Goal: Information Seeking & Learning: Learn about a topic

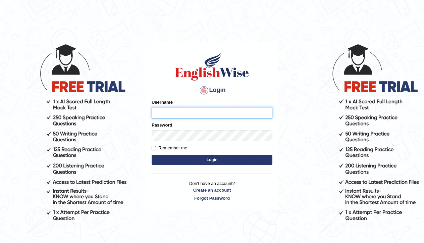
click at [189, 115] on input "Username" at bounding box center [212, 112] width 121 height 11
type input "Rebecca12"
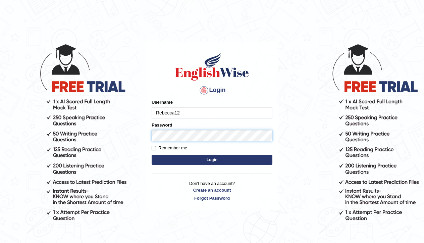
click at [212, 160] on button "Login" at bounding box center [212, 160] width 121 height 10
click at [202, 155] on button "Login" at bounding box center [212, 160] width 121 height 10
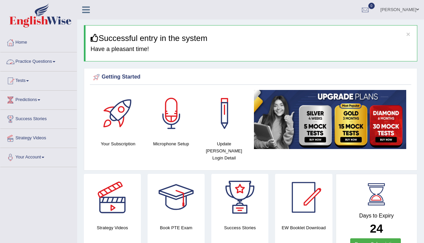
click at [54, 62] on link "Practice Questions" at bounding box center [38, 60] width 76 height 17
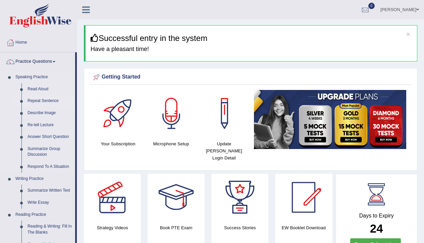
click at [48, 99] on link "Repeat Sentence" at bounding box center [49, 101] width 51 height 12
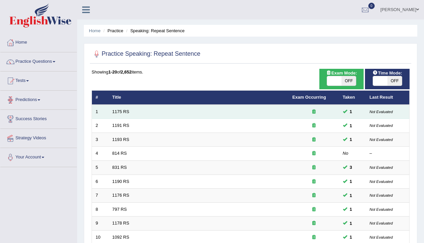
click at [113, 108] on td "1175 RS" at bounding box center [199, 112] width 180 height 14
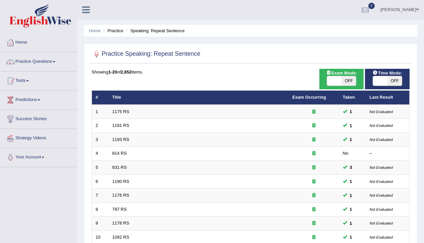
click at [396, 80] on span "OFF" at bounding box center [394, 80] width 14 height 9
checkbox input "true"
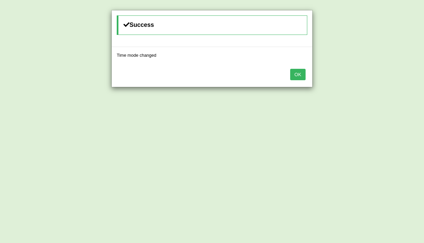
click at [296, 74] on button "OK" at bounding box center [297, 74] width 15 height 11
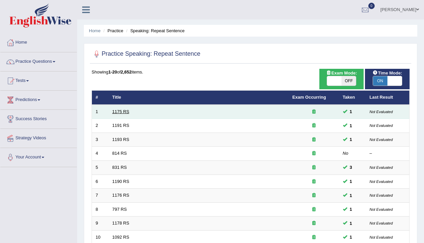
click at [128, 111] on link "1175 RS" at bounding box center [120, 111] width 17 height 5
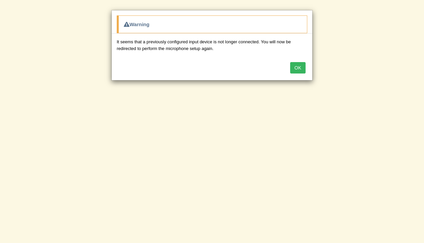
click at [303, 64] on button "OK" at bounding box center [297, 67] width 15 height 11
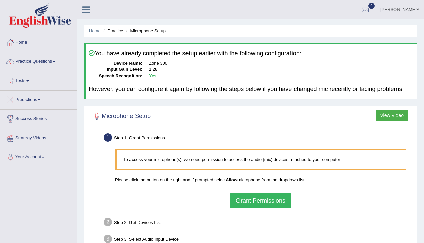
click at [276, 205] on button "Grant Permissions" at bounding box center [260, 200] width 61 height 15
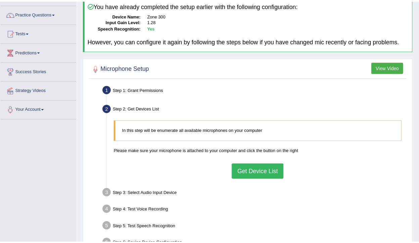
scroll to position [51, 0]
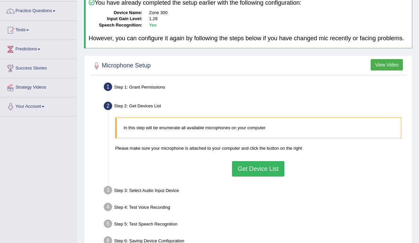
click at [256, 173] on button "Get Device List" at bounding box center [258, 168] width 52 height 15
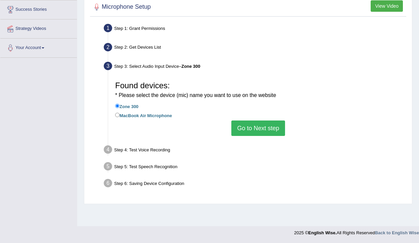
scroll to position [109, 0]
click at [272, 131] on button "Go to Next step" at bounding box center [257, 127] width 53 height 15
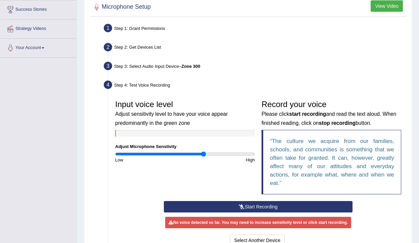
click at [257, 210] on button "Start Recording" at bounding box center [258, 206] width 188 height 11
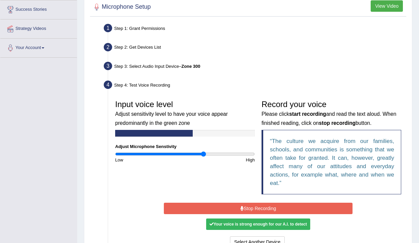
click at [257, 210] on button "Stop Recording" at bounding box center [258, 208] width 188 height 11
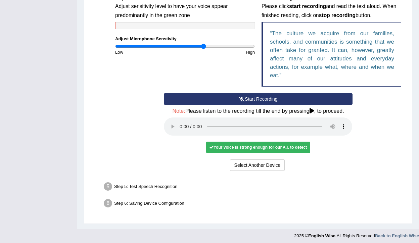
scroll to position [216, 0]
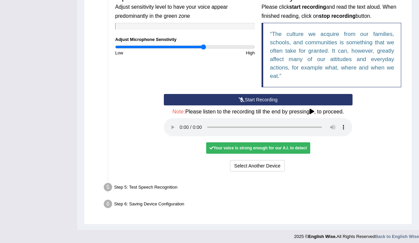
click at [180, 128] on audio at bounding box center [258, 127] width 188 height 18
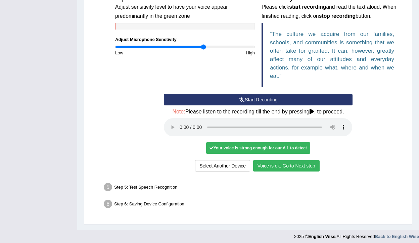
click at [293, 162] on button "Voice is ok. Go to Next step" at bounding box center [286, 165] width 66 height 11
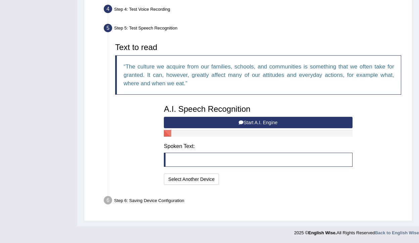
scroll to position [190, 0]
click at [267, 121] on button "Start A.I. Engine" at bounding box center [258, 122] width 188 height 11
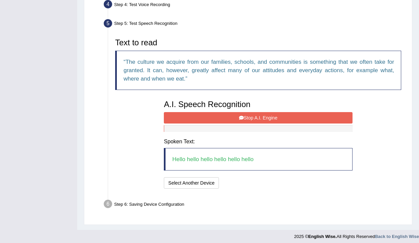
click at [267, 121] on button "Stop A.I. Engine" at bounding box center [258, 117] width 188 height 11
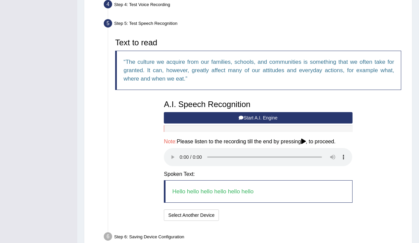
click at [180, 159] on audio at bounding box center [258, 157] width 188 height 18
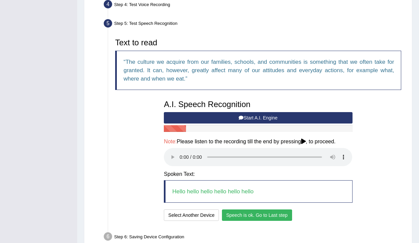
click at [255, 214] on button "Speech is ok. Go to Last step" at bounding box center [257, 214] width 70 height 11
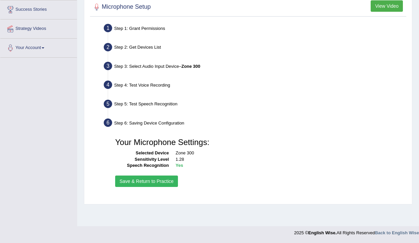
scroll to position [109, 0]
click at [148, 187] on button "Save & Return to Practice" at bounding box center [146, 180] width 63 height 11
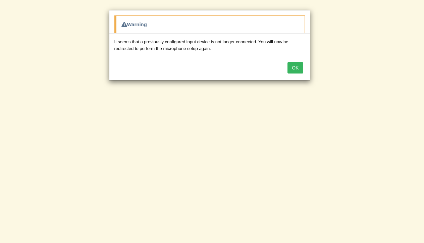
click at [296, 69] on button "OK" at bounding box center [294, 67] width 15 height 11
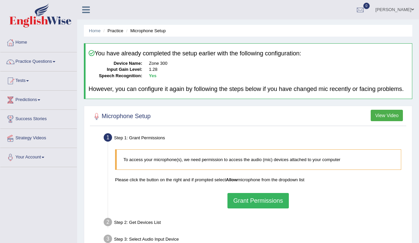
click at [253, 207] on button "Grant Permissions" at bounding box center [257, 200] width 61 height 15
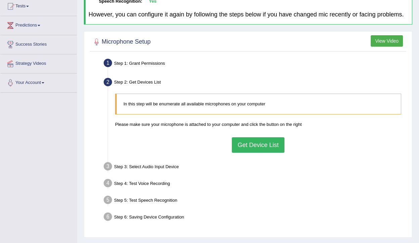
scroll to position [75, 0]
click at [263, 149] on button "Get Device List" at bounding box center [258, 144] width 52 height 15
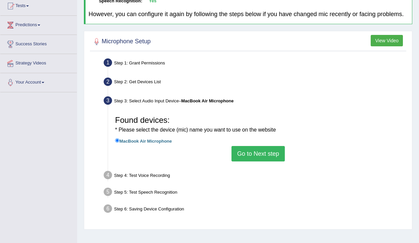
click at [255, 161] on button "Go to Next step" at bounding box center [257, 153] width 53 height 15
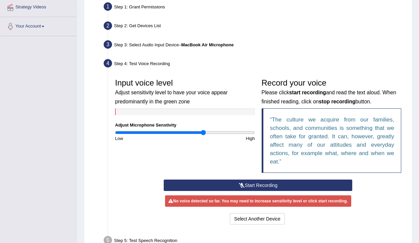
scroll to position [133, 0]
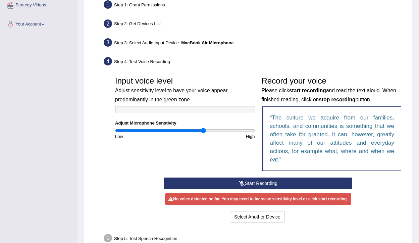
click at [255, 188] on button "Start Recording" at bounding box center [258, 182] width 188 height 11
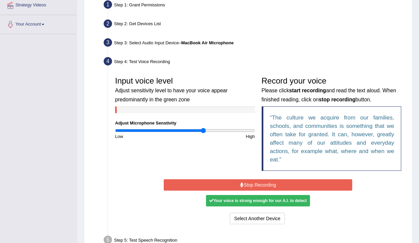
click at [255, 188] on button "Stop Recording" at bounding box center [258, 184] width 188 height 11
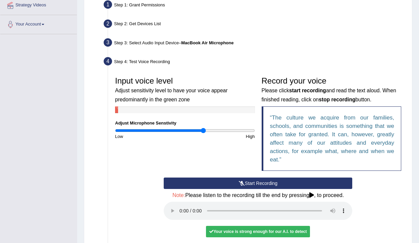
click at [179, 214] on audio at bounding box center [258, 211] width 188 height 18
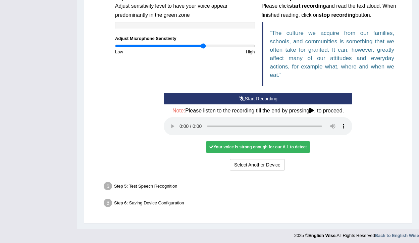
scroll to position [216, 0]
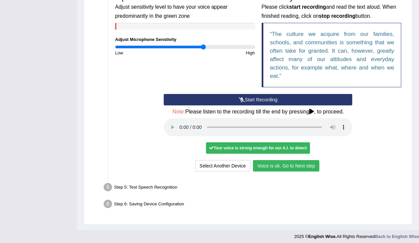
click at [273, 165] on button "Voice is ok. Go to Next step" at bounding box center [286, 165] width 66 height 11
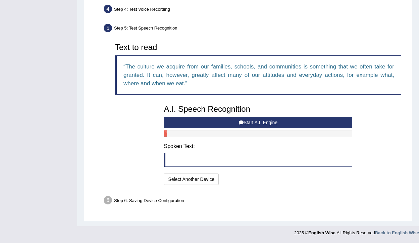
scroll to position [190, 0]
click at [240, 123] on icon at bounding box center [241, 122] width 5 height 5
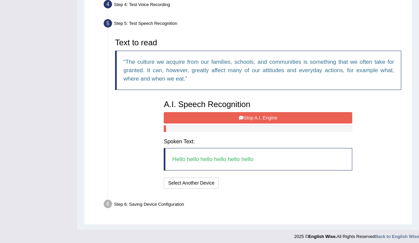
click at [240, 120] on icon at bounding box center [241, 117] width 5 height 5
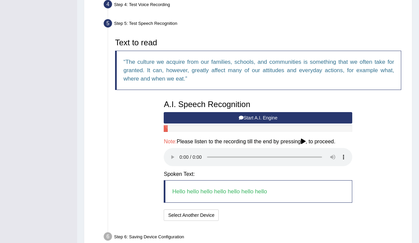
click at [179, 160] on audio at bounding box center [258, 157] width 188 height 18
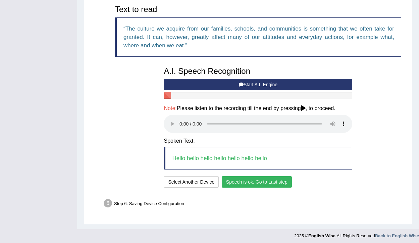
scroll to position [223, 0]
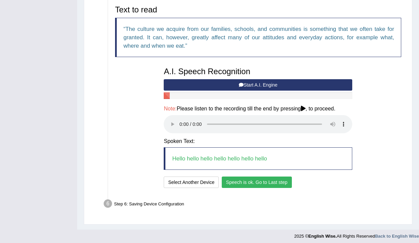
click at [263, 178] on button "Speech is ok. Go to Last step" at bounding box center [257, 181] width 70 height 11
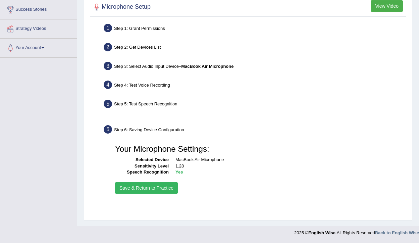
scroll to position [109, 0]
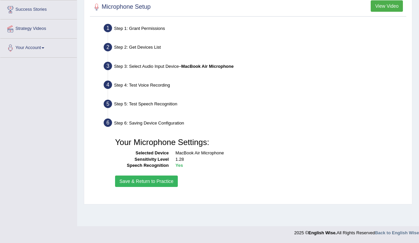
click at [136, 187] on button "Save & Return to Practice" at bounding box center [146, 180] width 63 height 11
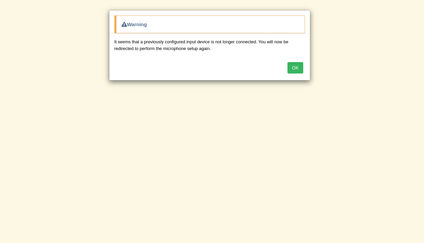
click at [299, 68] on button "OK" at bounding box center [294, 67] width 15 height 11
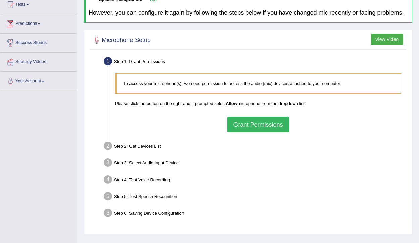
scroll to position [77, 0]
